Goal: Information Seeking & Learning: Learn about a topic

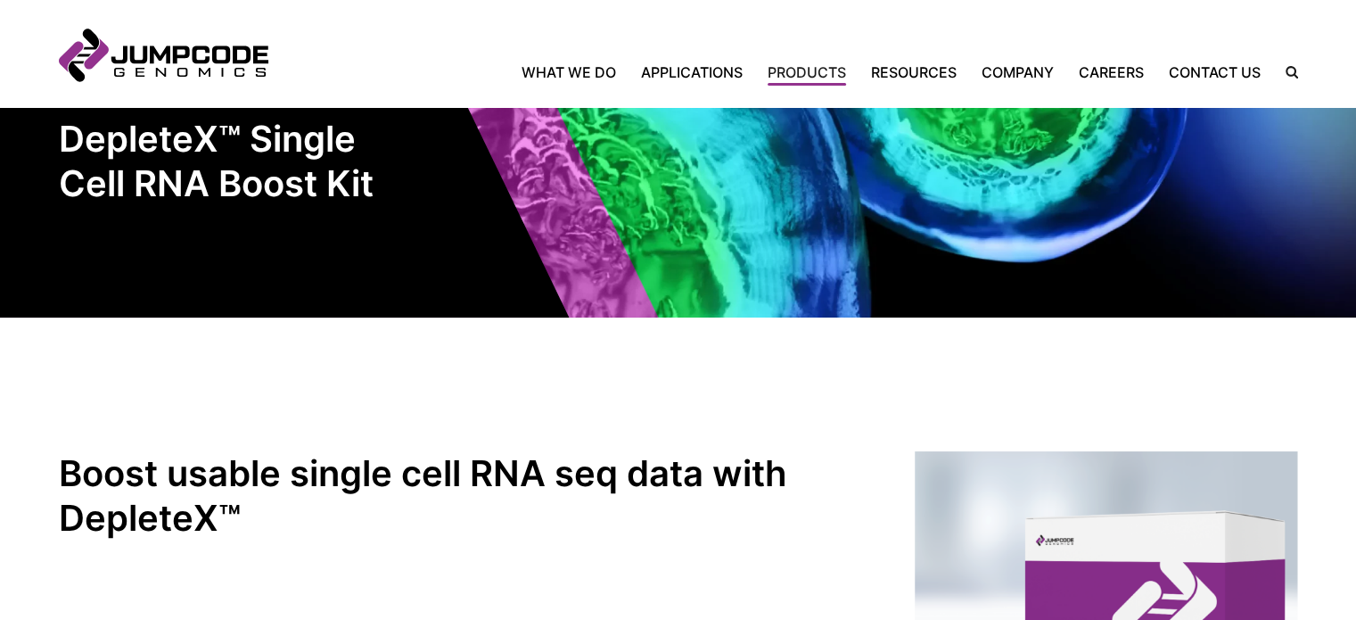
scroll to position [93, 0]
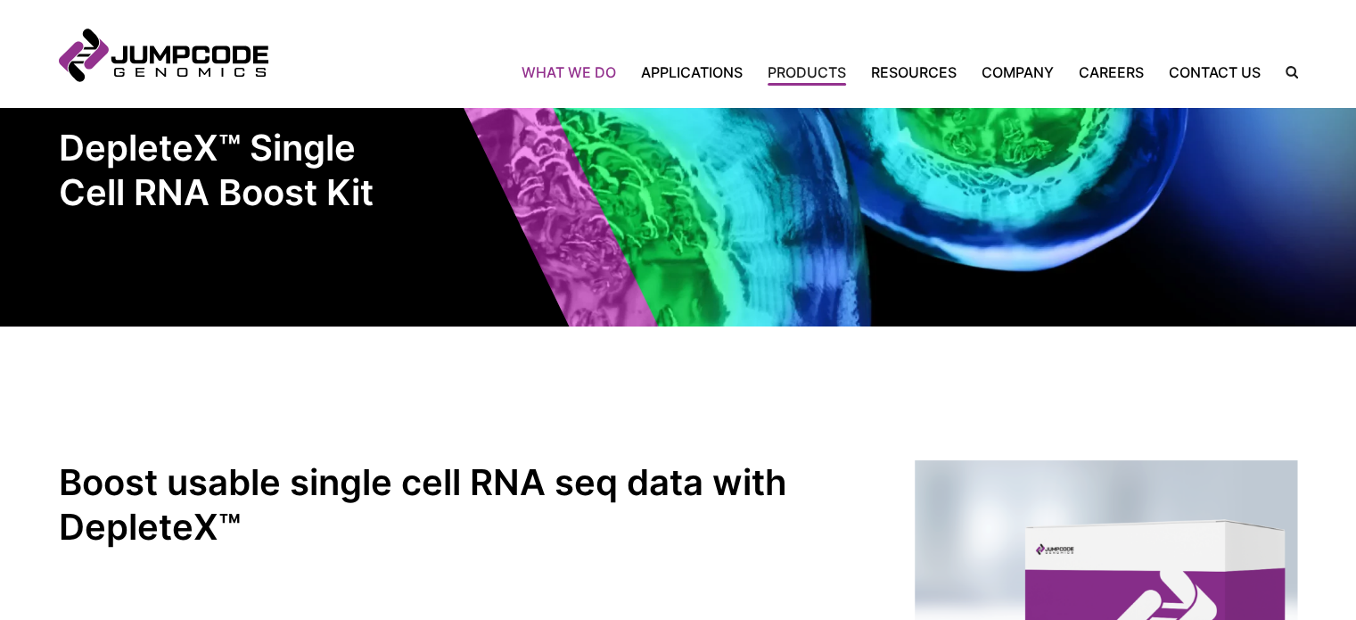
click at [614, 79] on link "What We Do" at bounding box center [574, 72] width 107 height 21
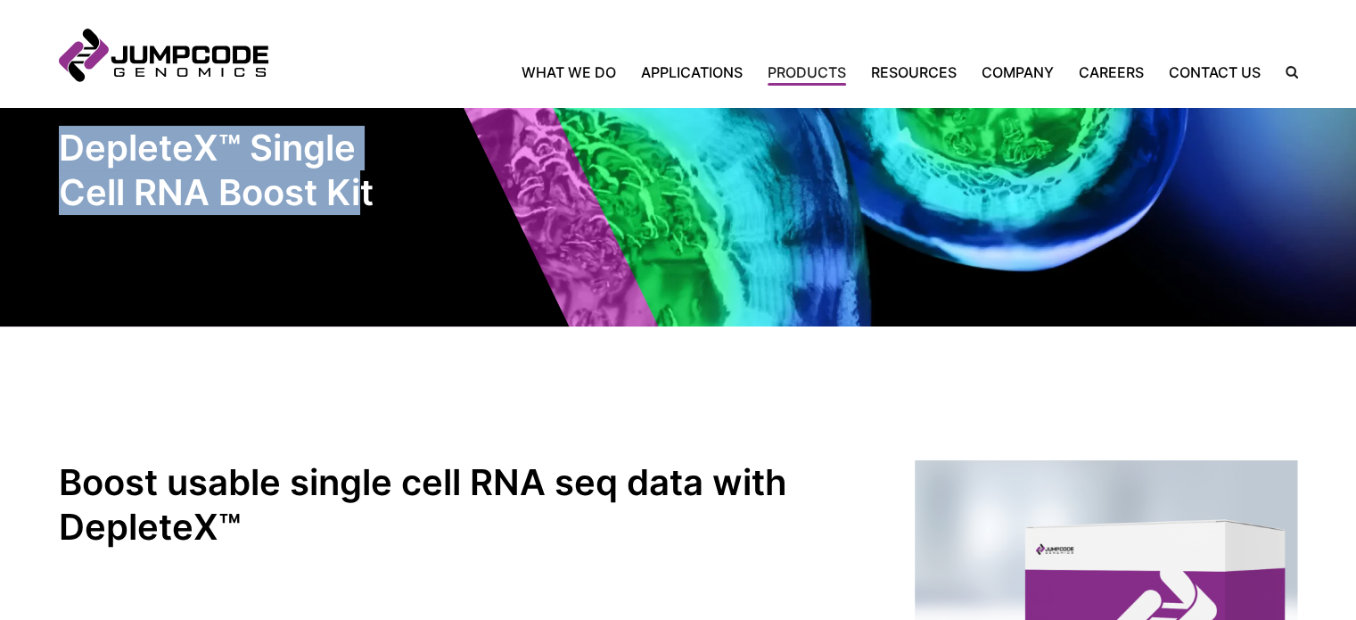
drag, startPoint x: 364, startPoint y: 194, endPoint x: 57, endPoint y: 134, distance: 312.6
click at [59, 134] on h1 "DepleteX™ Single Cell RNA Boost Kit" at bounding box center [219, 170] width 321 height 89
copy h1 "DepleteX™ Single Cell RNA Boost Ki"
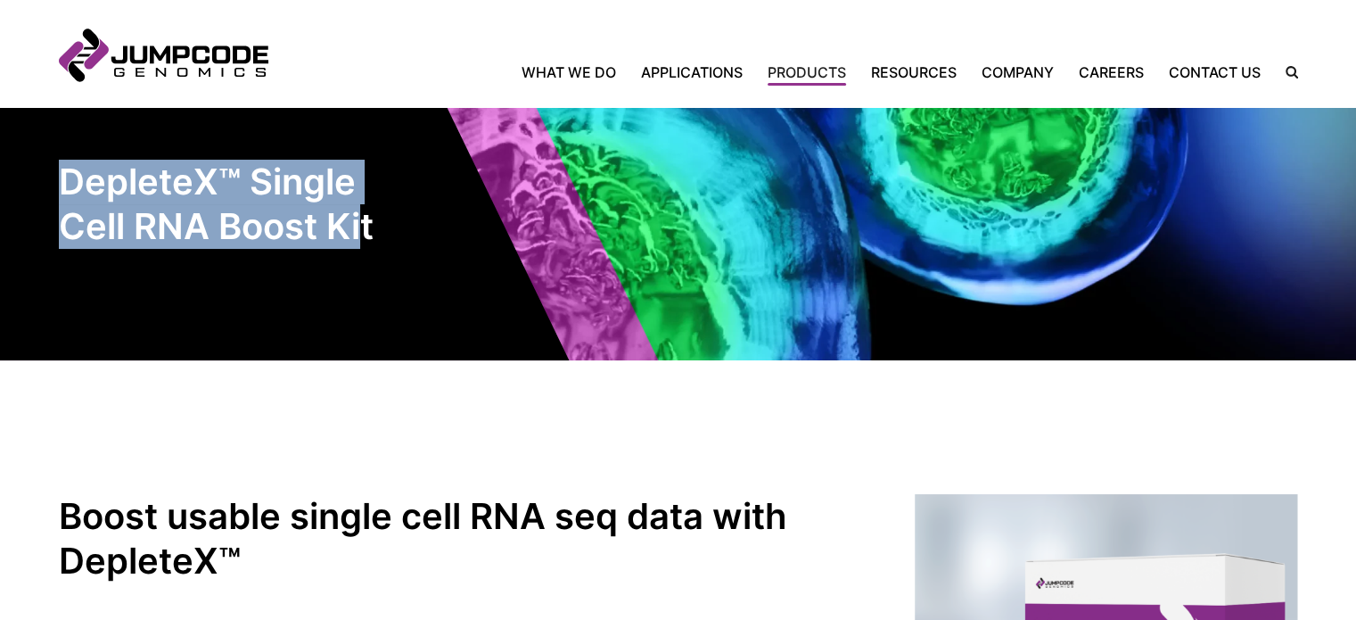
scroll to position [0, 0]
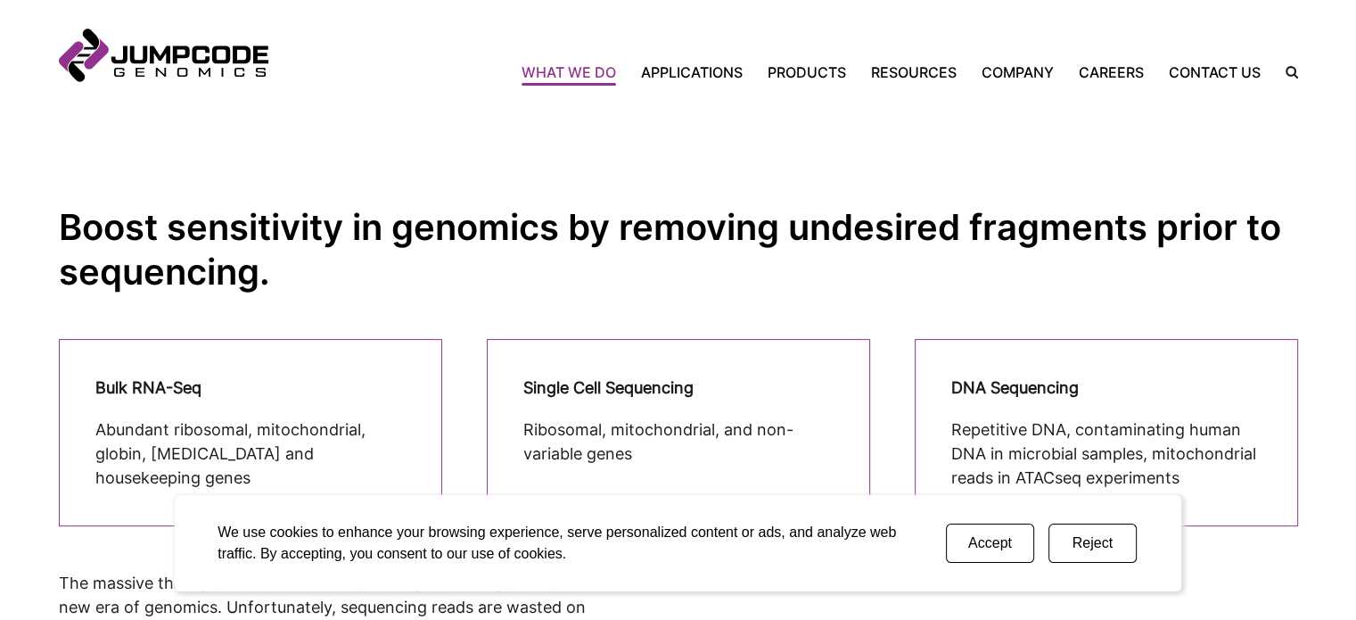
scroll to position [446, 0]
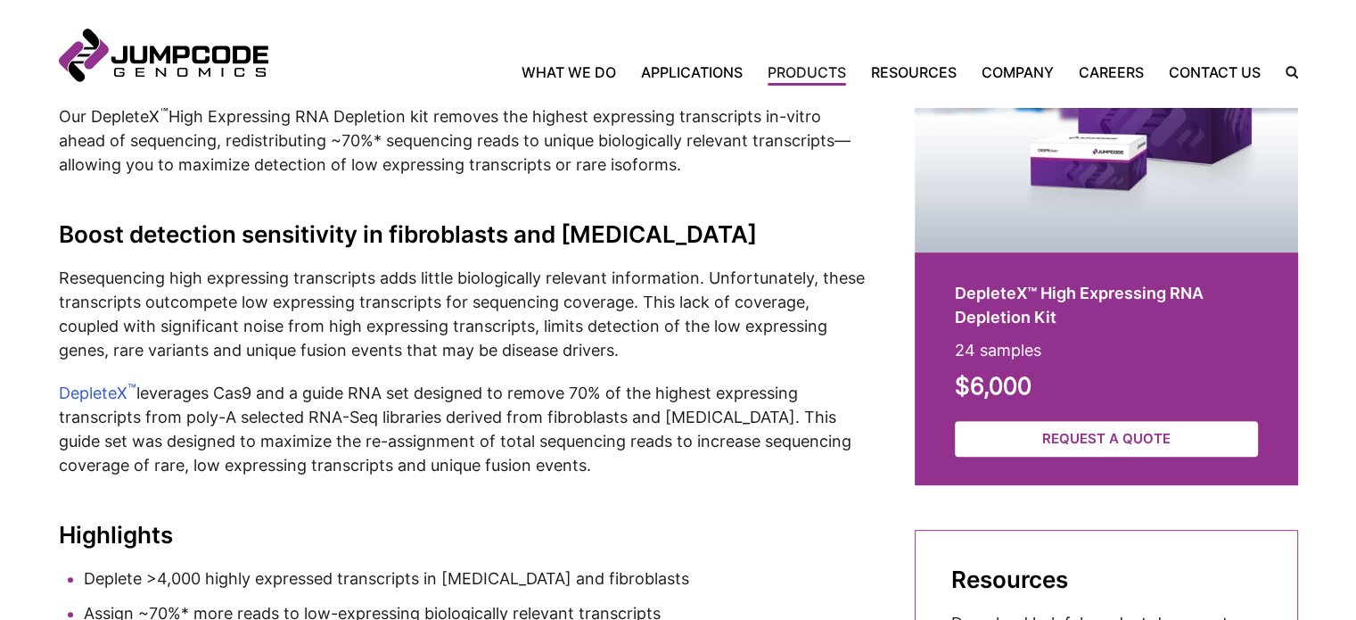
scroll to position [162, 0]
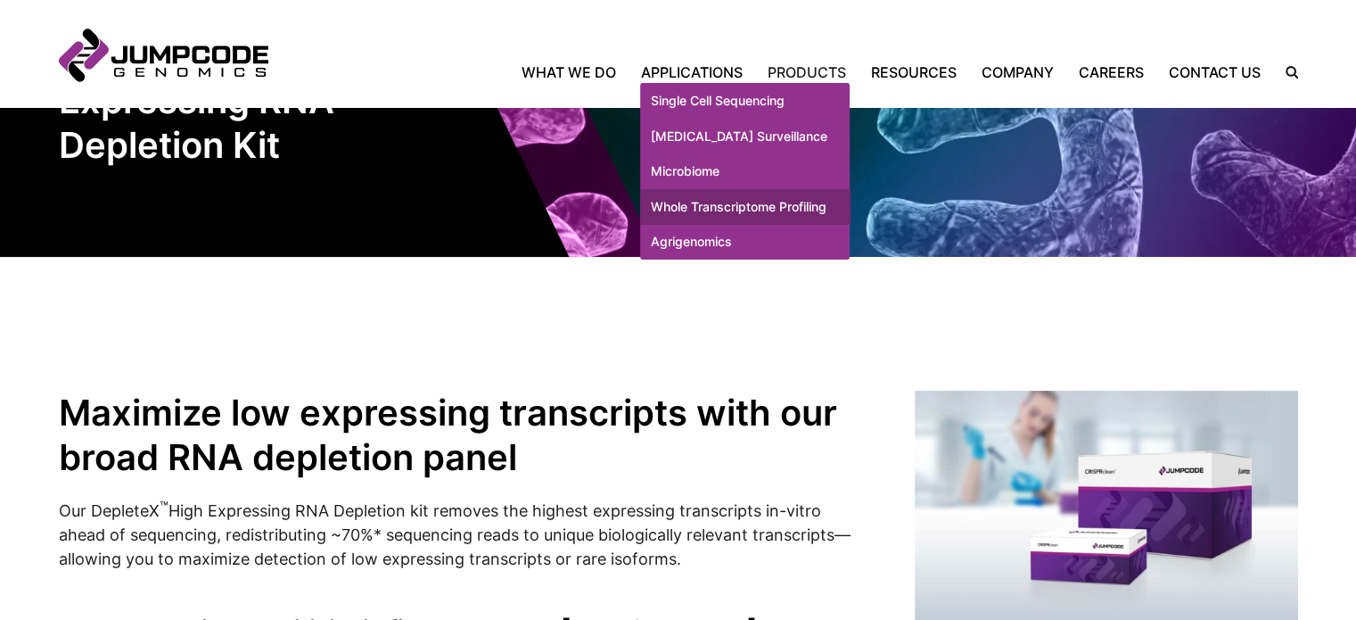
click at [734, 225] on link "Whole Transcriptome Profiling" at bounding box center [744, 207] width 209 height 36
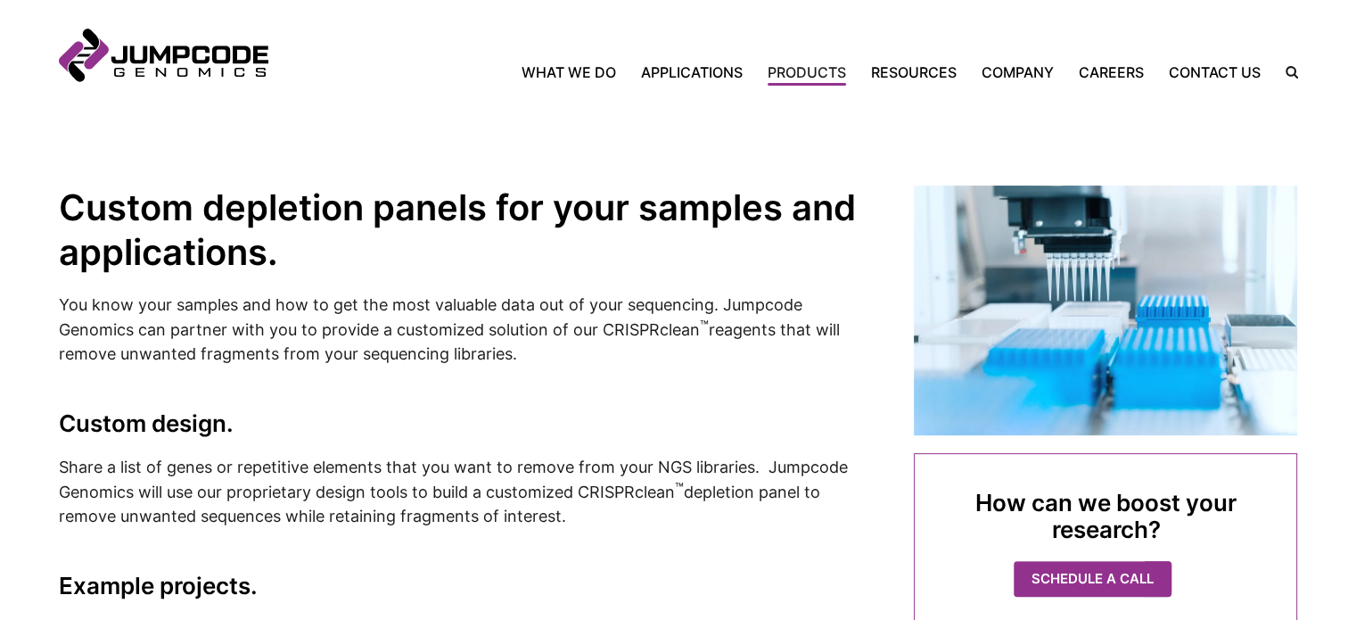
scroll to position [392, 0]
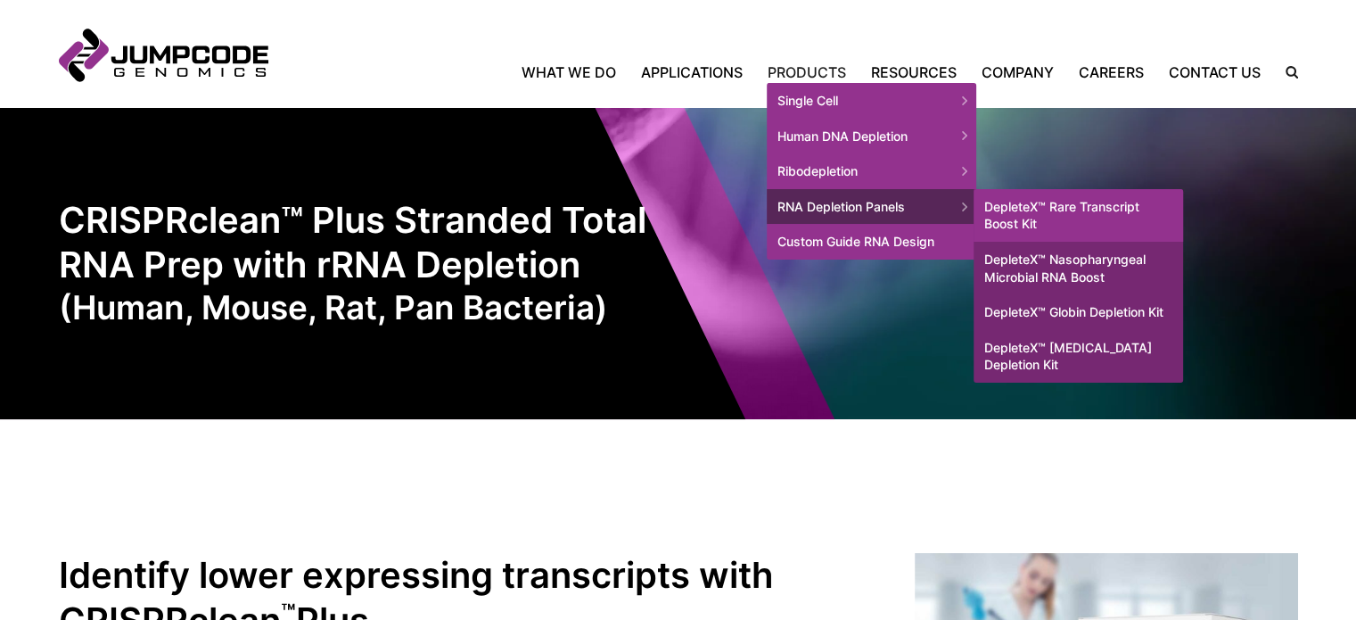
click at [1046, 204] on link "DepleteX™ Rare Transcript Boost Kit" at bounding box center [1077, 215] width 209 height 53
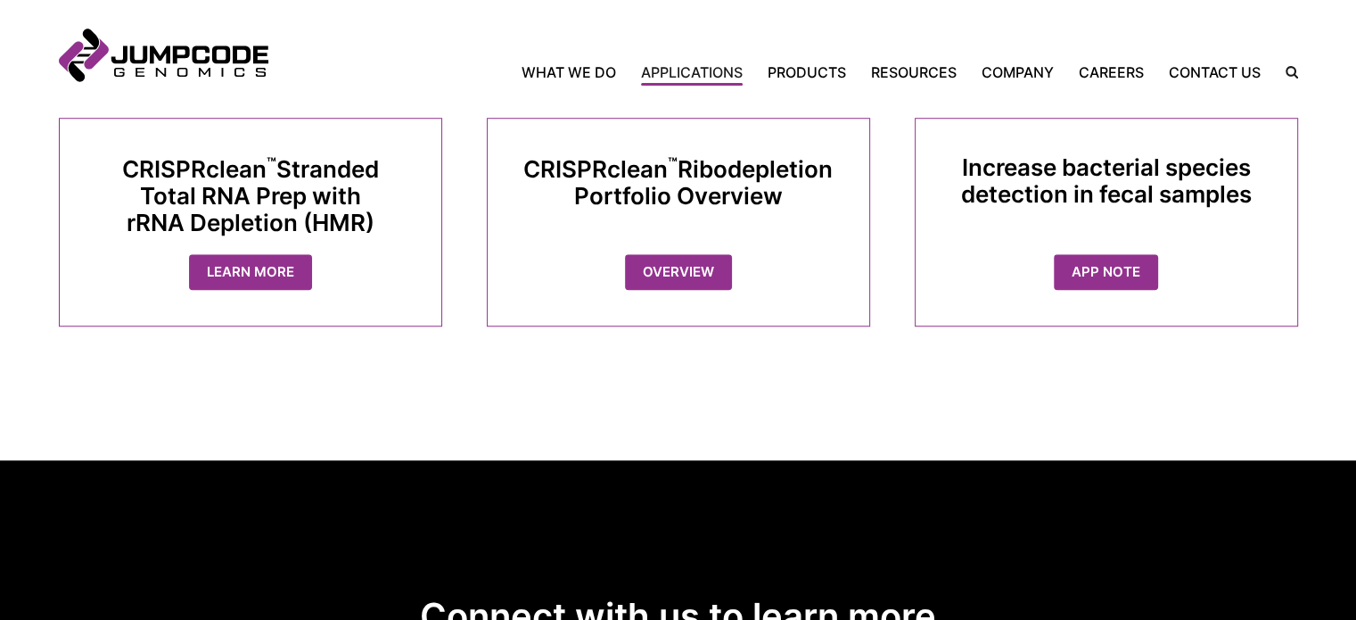
scroll to position [1248, 0]
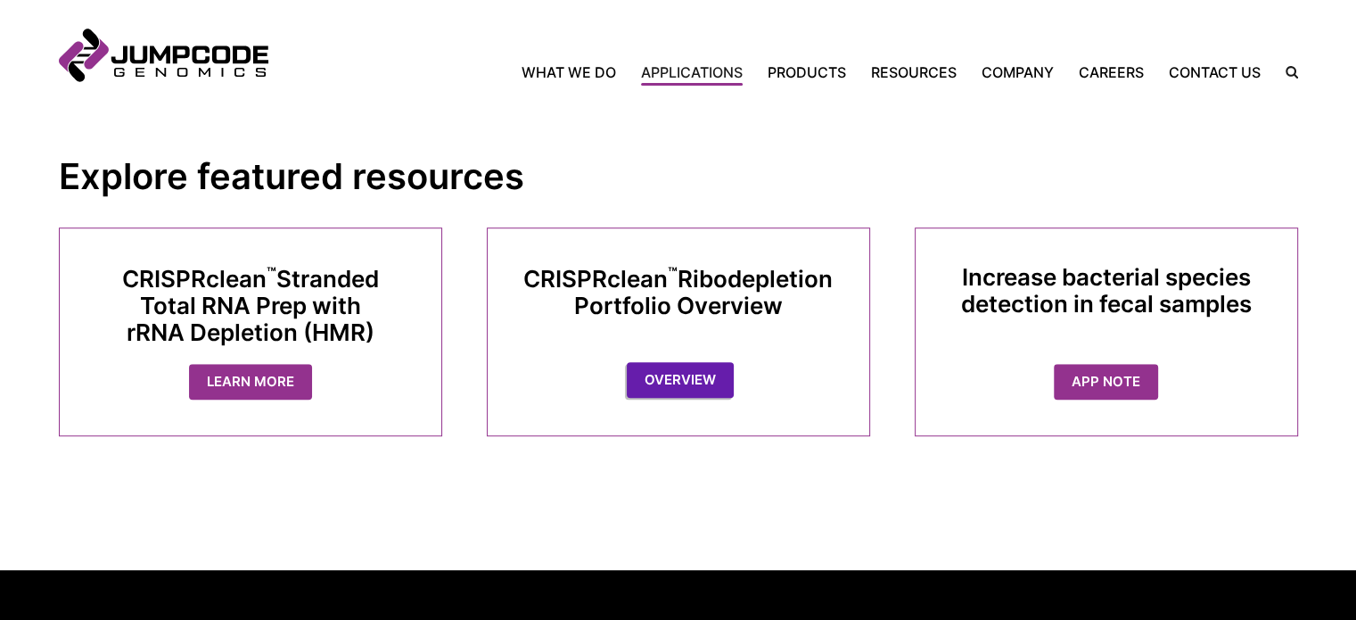
click at [703, 382] on link "Overview" at bounding box center [680, 380] width 107 height 37
click at [682, 390] on link "Overview" at bounding box center [680, 380] width 107 height 37
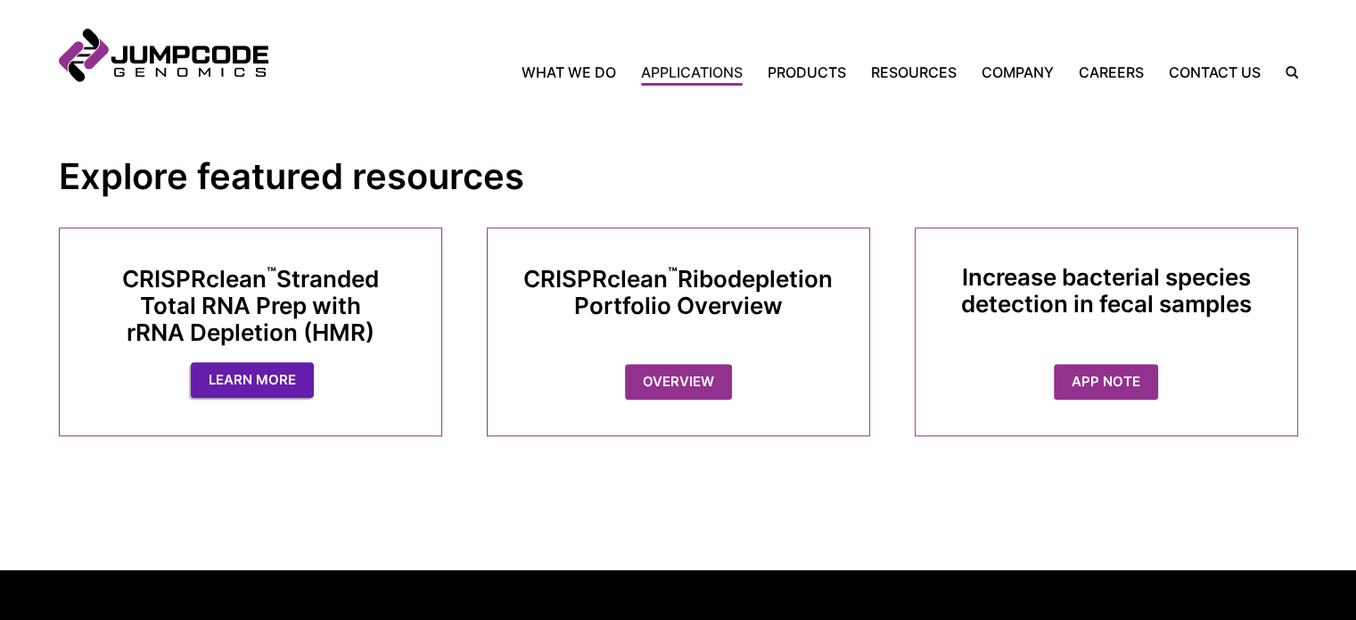
click at [237, 381] on link "Learn More" at bounding box center [252, 380] width 123 height 37
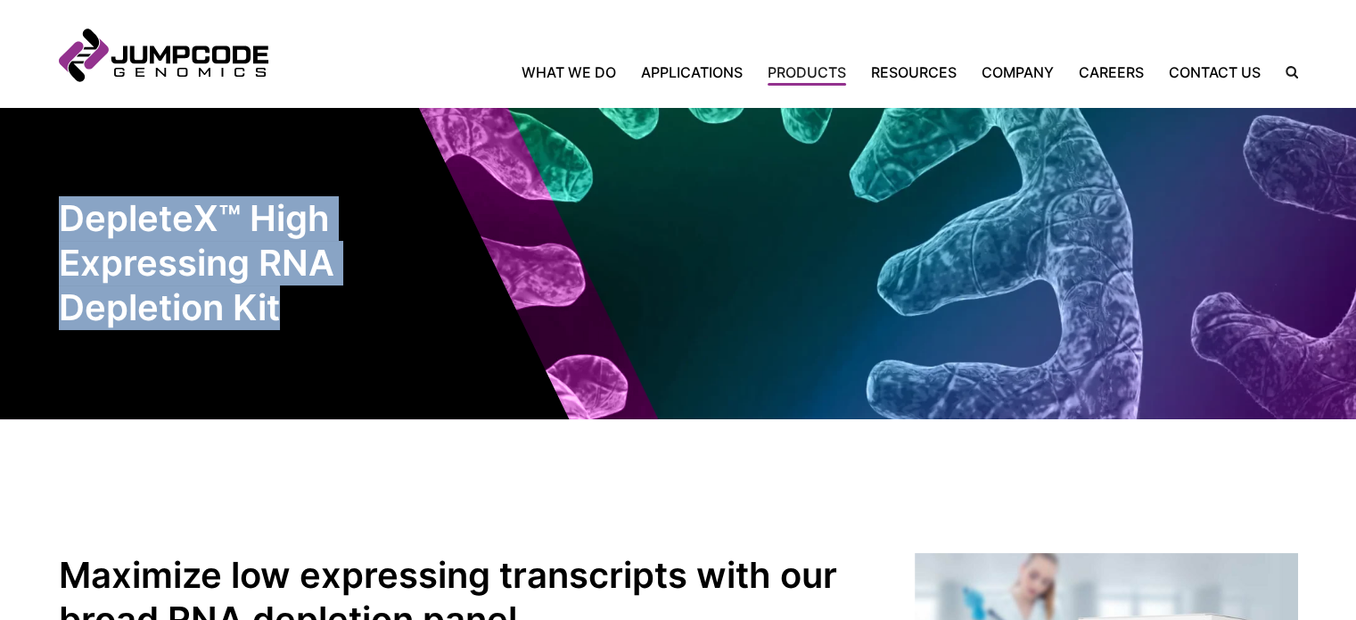
drag, startPoint x: 301, startPoint y: 308, endPoint x: 63, endPoint y: 226, distance: 252.0
click at [63, 226] on h1 "DepleteX™ High Expressing RNA Depletion Kit" at bounding box center [219, 263] width 321 height 134
copy h1 "DepleteX™ High Expressing RNA Depletion Kit"
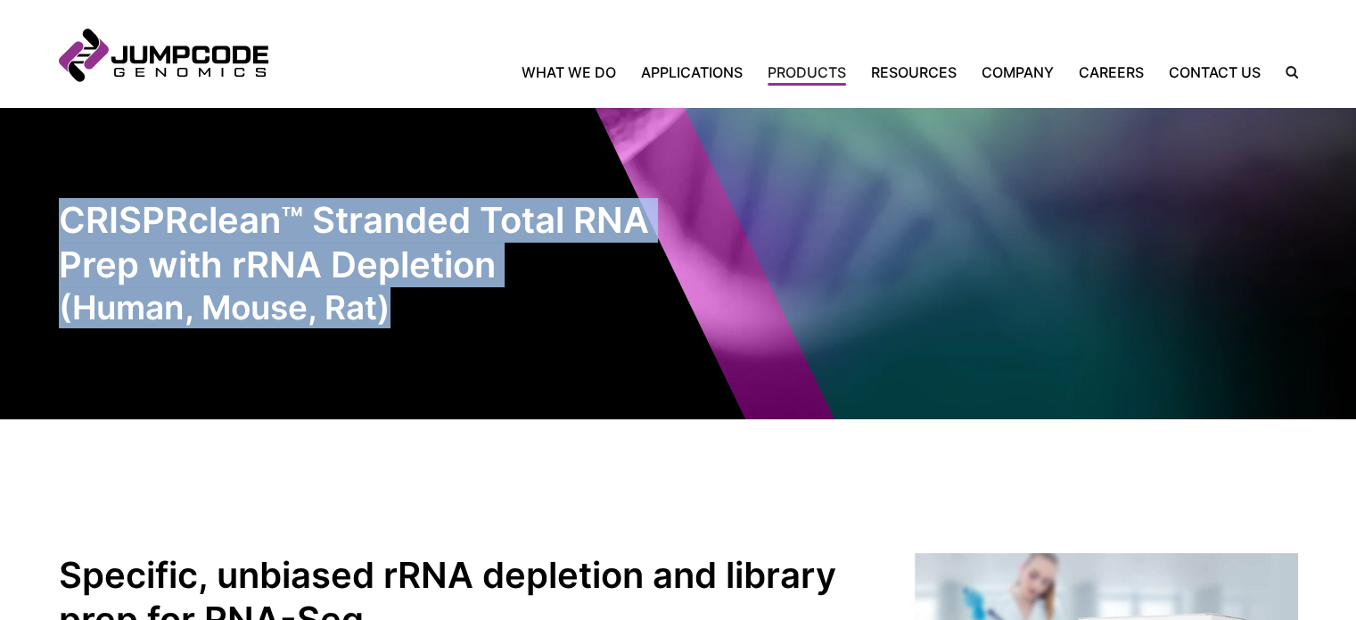
drag, startPoint x: 382, startPoint y: 297, endPoint x: 59, endPoint y: 209, distance: 334.5
click at [59, 209] on h1 "CRISPRclean™ Stranded Total RNA Prep with rRNA Depletion (Human, Mouse, Rat)" at bounding box center [369, 263] width 620 height 130
copy h1 "CRISPRclean™ Stranded Total RNA Prep with rRNA Depletion (Human, Mouse, Rat)"
